Goal: Task Accomplishment & Management: Manage account settings

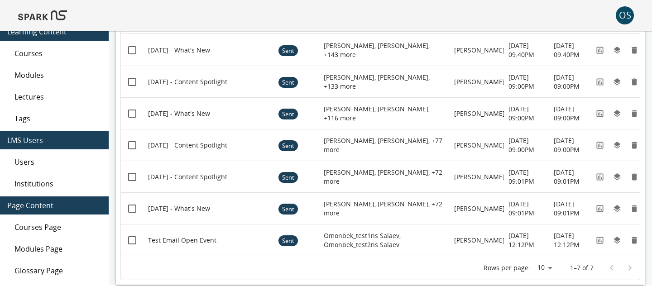
scroll to position [89, 0]
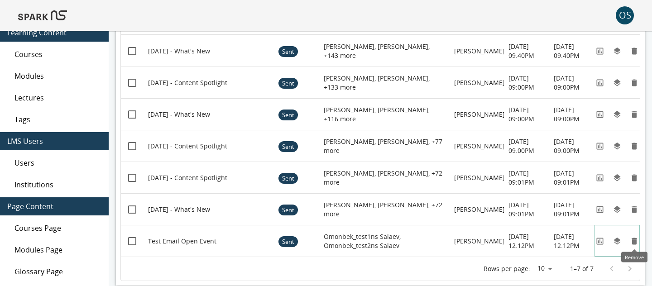
click at [634, 240] on icon "Remove" at bounding box center [634, 241] width 5 height 7
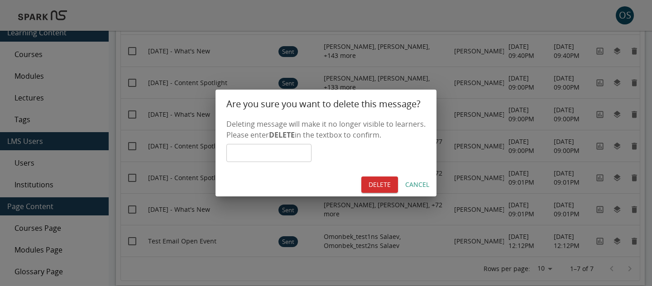
click at [414, 188] on button "Cancel" at bounding box center [417, 185] width 31 height 17
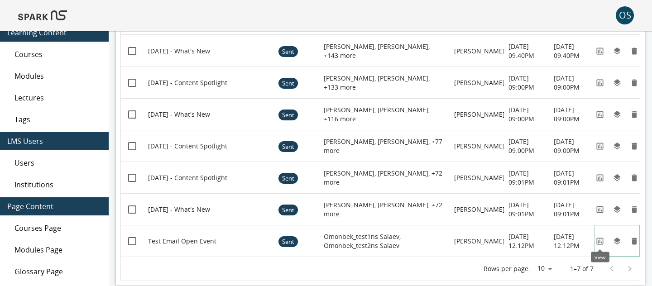
click at [601, 240] on icon "View" at bounding box center [600, 241] width 9 height 9
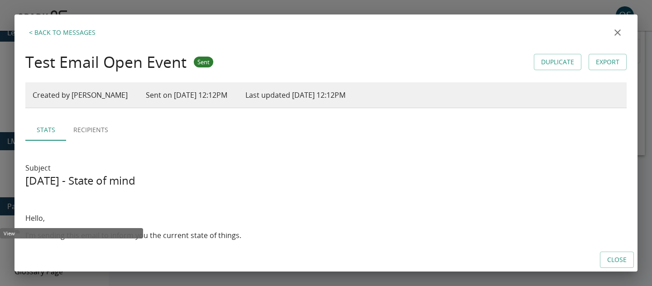
click at [604, 259] on button "Close" at bounding box center [617, 260] width 34 height 17
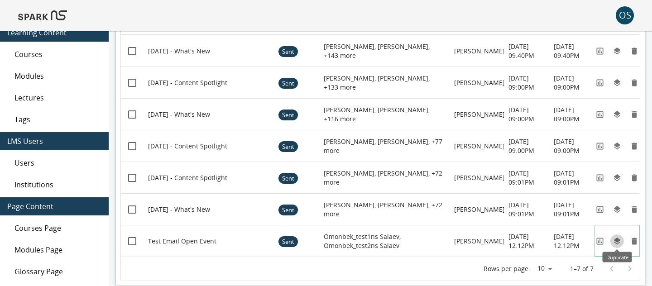
click at [619, 242] on icon "Duplicate" at bounding box center [617, 240] width 7 height 7
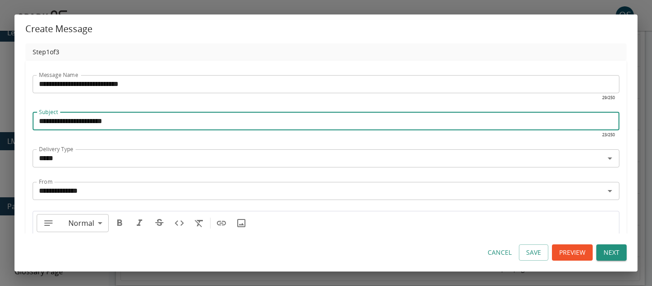
click at [63, 124] on input "**********" at bounding box center [326, 121] width 587 height 18
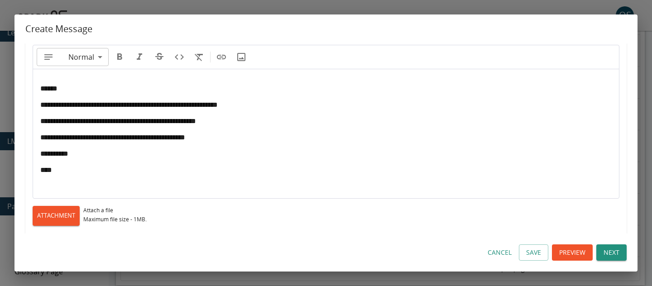
scroll to position [189, 0]
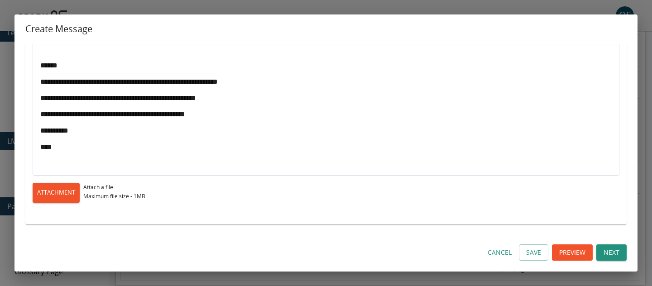
type input "**********"
click at [600, 255] on button "Next" at bounding box center [612, 253] width 30 height 17
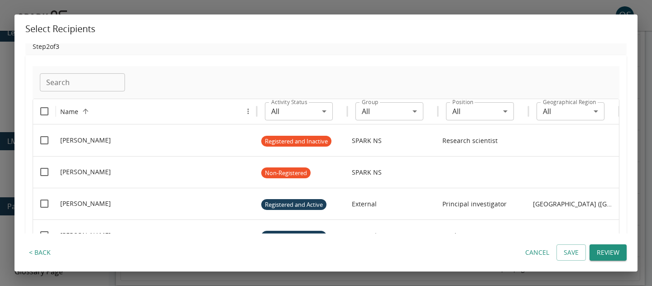
scroll to position [6, 0]
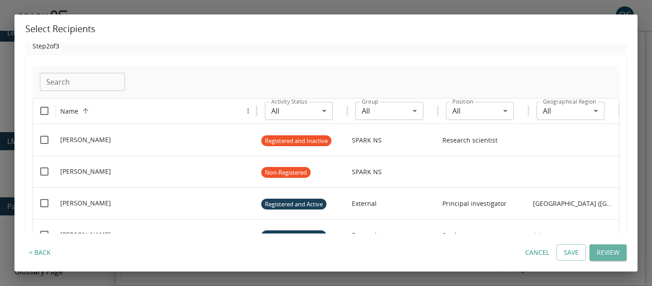
click at [602, 247] on button "Review" at bounding box center [608, 253] width 37 height 17
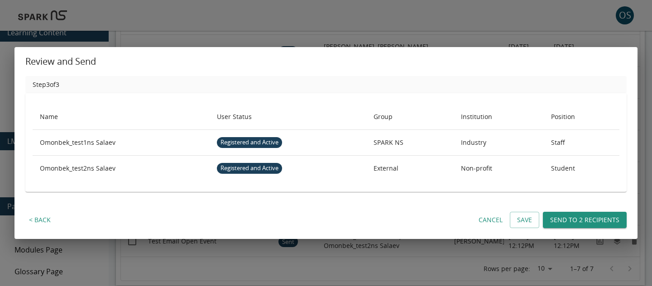
click at [557, 219] on button "Send to 2 recipients" at bounding box center [585, 220] width 84 height 17
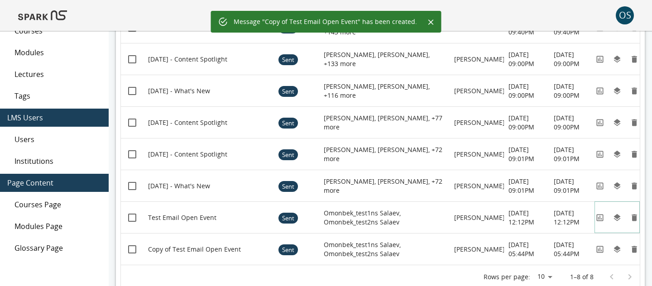
scroll to position [131, 0]
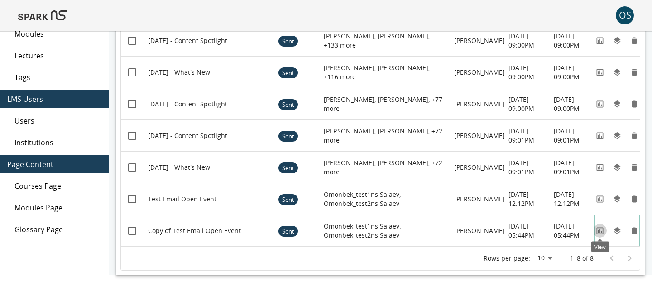
click at [598, 231] on icon "View" at bounding box center [600, 230] width 7 height 7
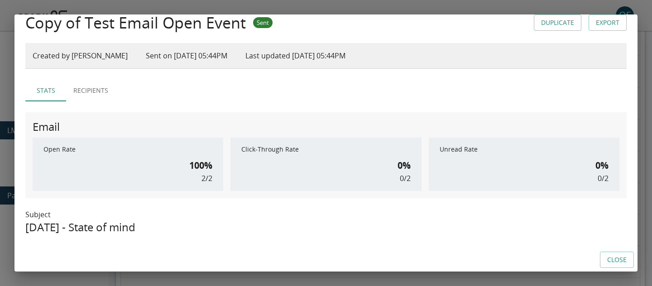
scroll to position [40, 0]
click at [102, 94] on button "Recipients" at bounding box center [90, 90] width 49 height 22
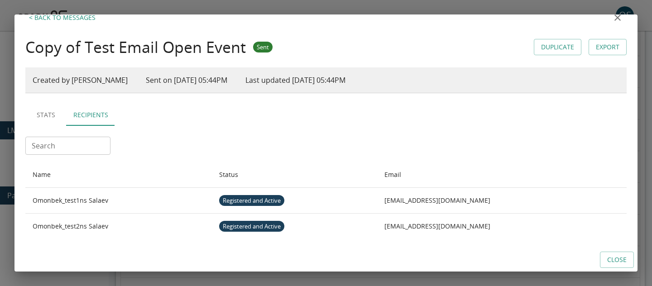
click at [55, 113] on button "Stats" at bounding box center [45, 115] width 41 height 22
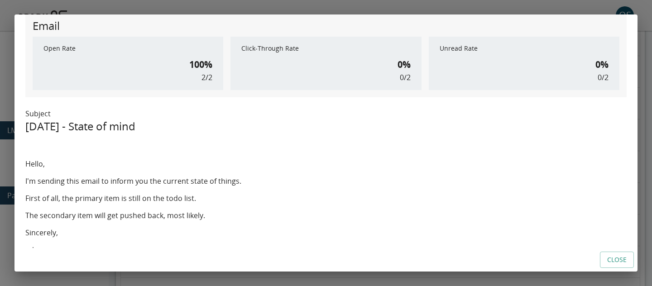
scroll to position [149, 0]
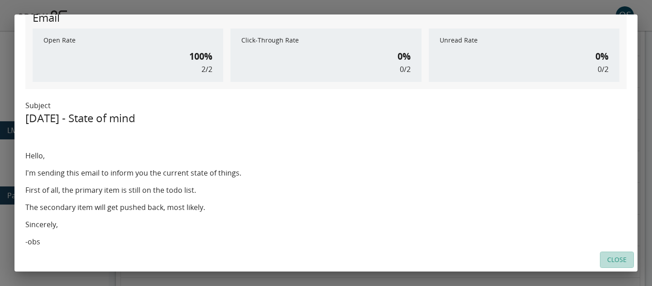
click at [617, 264] on button "Close" at bounding box center [617, 260] width 34 height 17
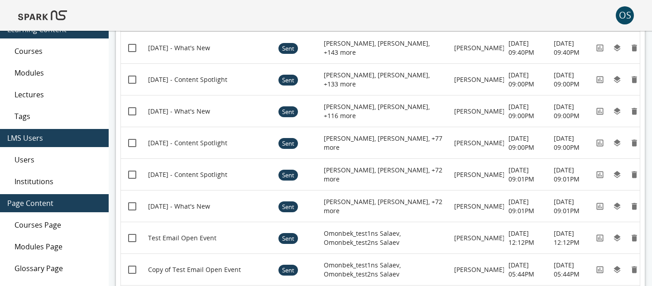
scroll to position [131, 0]
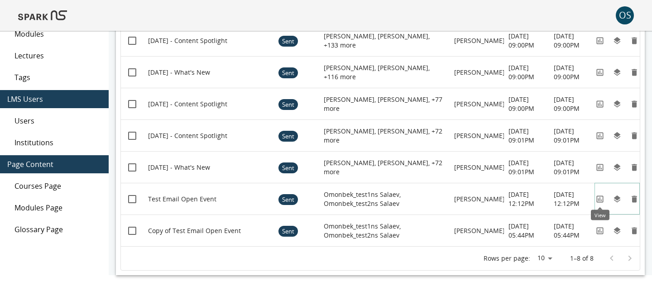
click at [604, 200] on icon "View" at bounding box center [600, 199] width 9 height 9
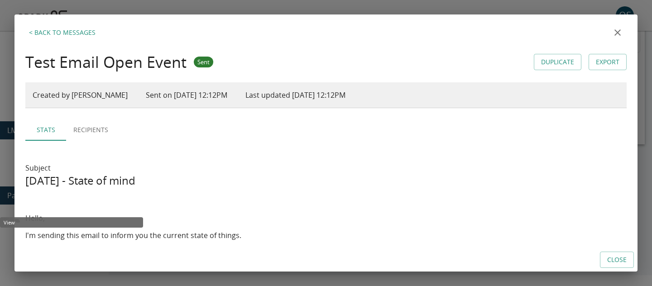
scroll to position [100, 0]
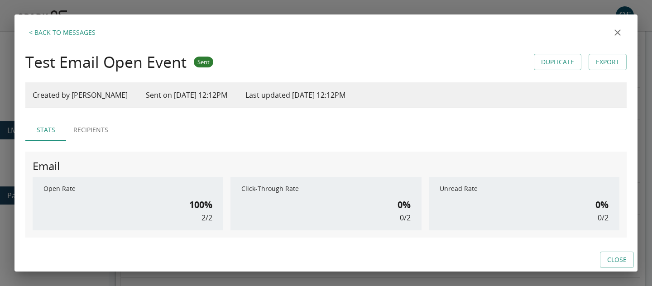
click at [616, 39] on button "close" at bounding box center [618, 33] width 18 height 18
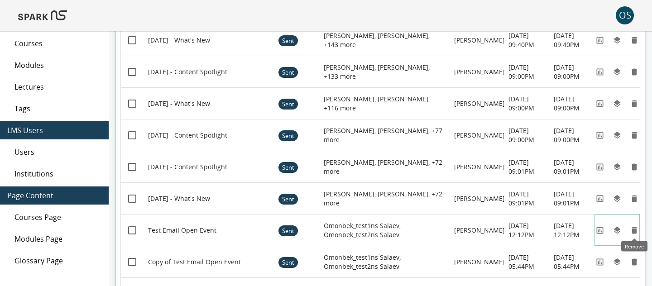
click at [635, 230] on icon "Remove" at bounding box center [634, 230] width 5 height 7
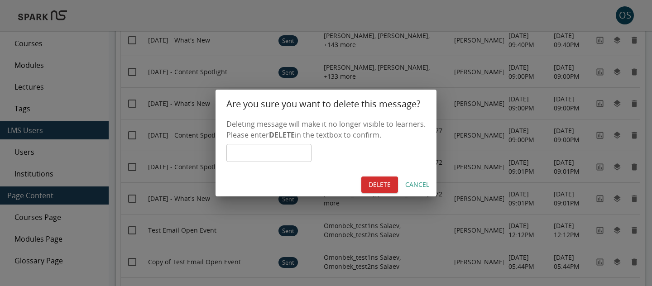
click at [305, 154] on input "text" at bounding box center [268, 153] width 85 height 18
type input "******"
click at [374, 185] on button "DELETE" at bounding box center [379, 185] width 37 height 17
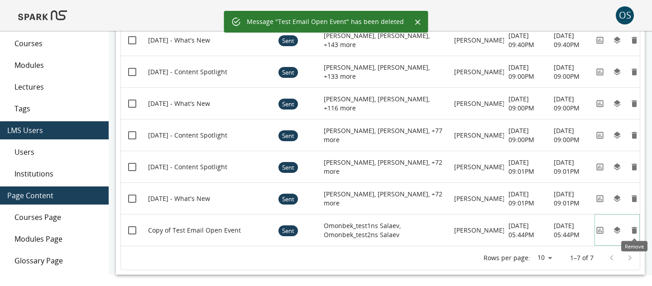
click at [634, 228] on icon "Remove" at bounding box center [634, 230] width 5 height 7
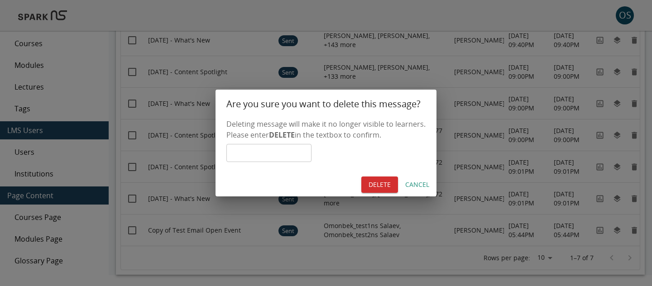
click at [308, 156] on input "text" at bounding box center [268, 153] width 85 height 18
click at [415, 187] on button "Cancel" at bounding box center [417, 185] width 31 height 17
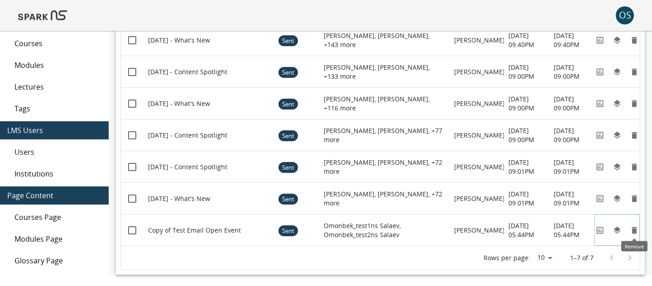
click at [632, 231] on icon "Remove" at bounding box center [634, 230] width 9 height 9
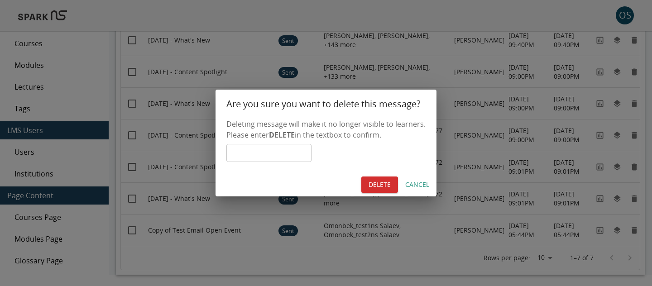
click at [312, 153] on input "text" at bounding box center [268, 153] width 85 height 18
type input "******"
click at [371, 185] on button "DELETE" at bounding box center [379, 185] width 37 height 17
